Goal: Navigation & Orientation: Find specific page/section

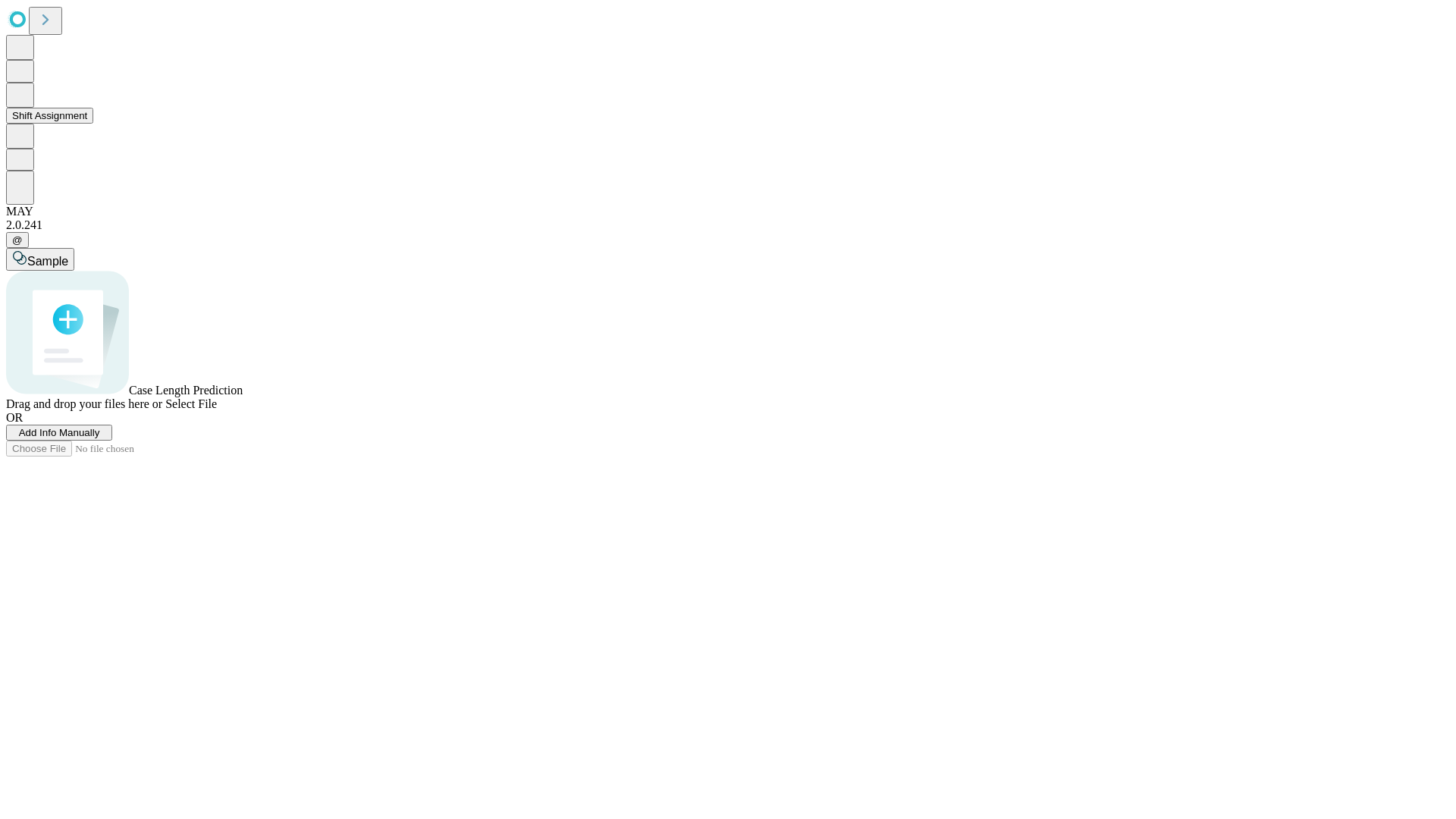
click at [93, 123] on button "Shift Assignment" at bounding box center [50, 115] width 87 height 16
